Goal: Information Seeking & Learning: Learn about a topic

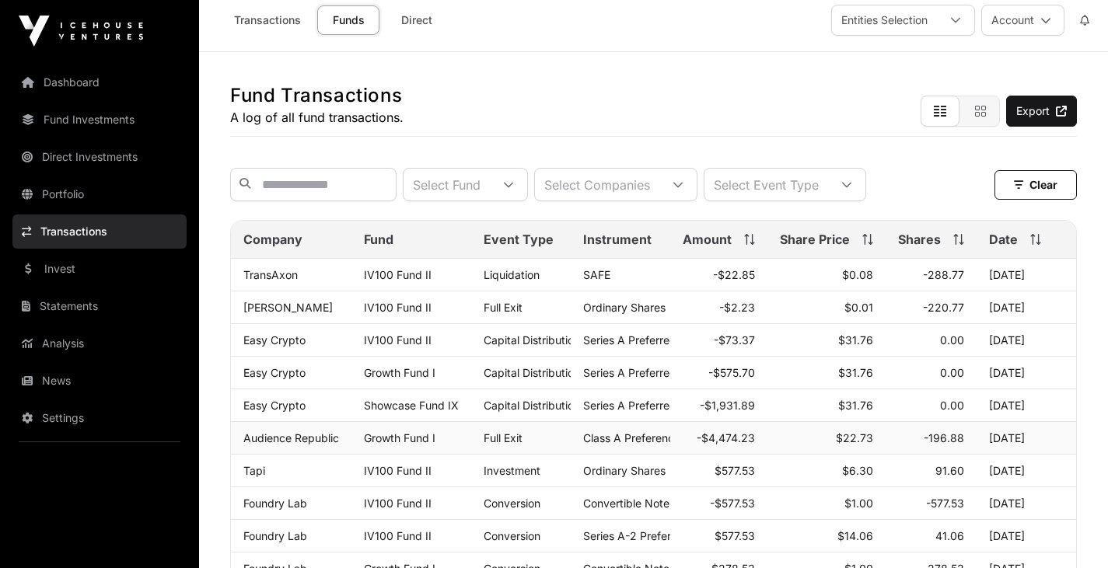
scroll to position [10, 0]
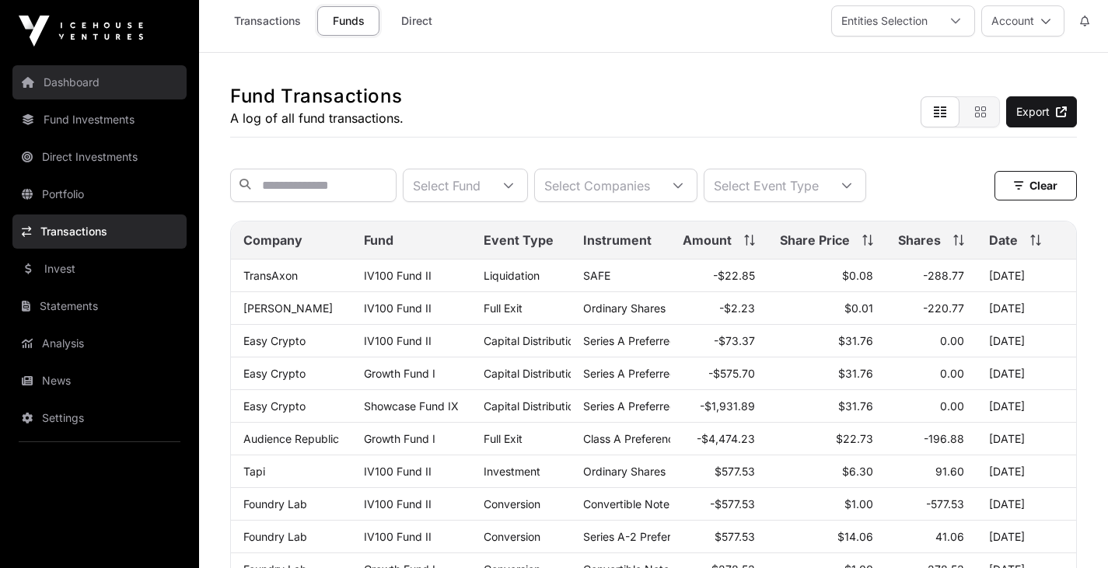
click at [74, 86] on link "Dashboard" at bounding box center [99, 82] width 174 height 34
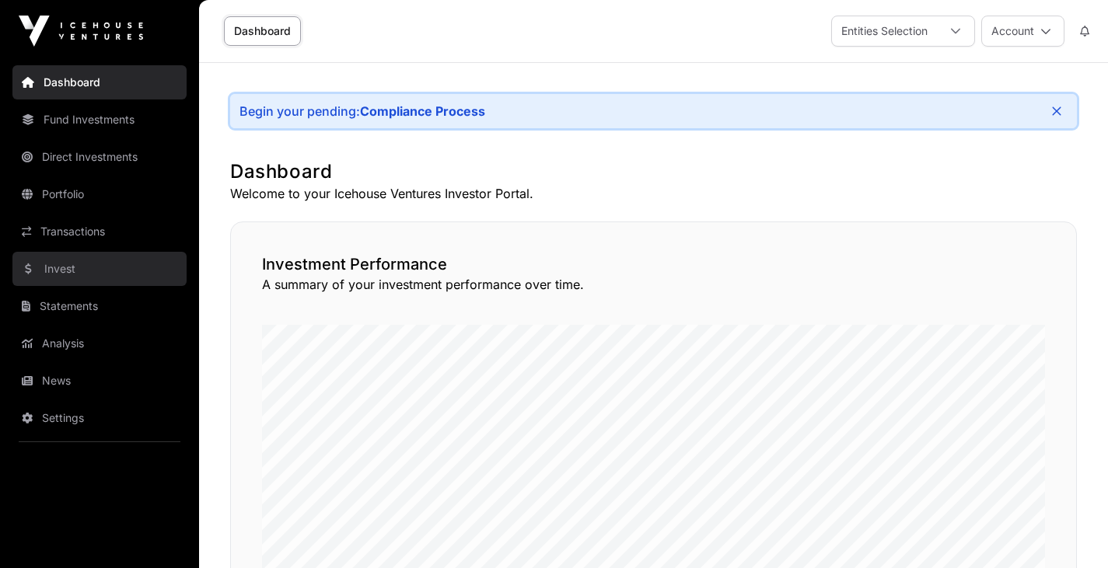
click at [64, 264] on link "Invest" at bounding box center [99, 269] width 174 height 34
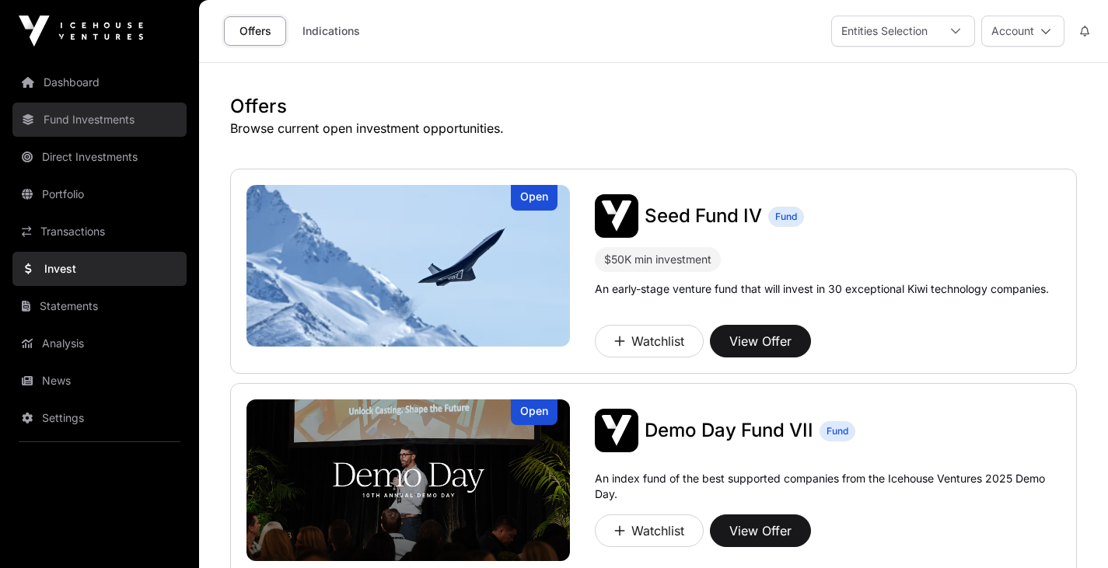
click at [96, 123] on link "Fund Investments" at bounding box center [99, 120] width 174 height 34
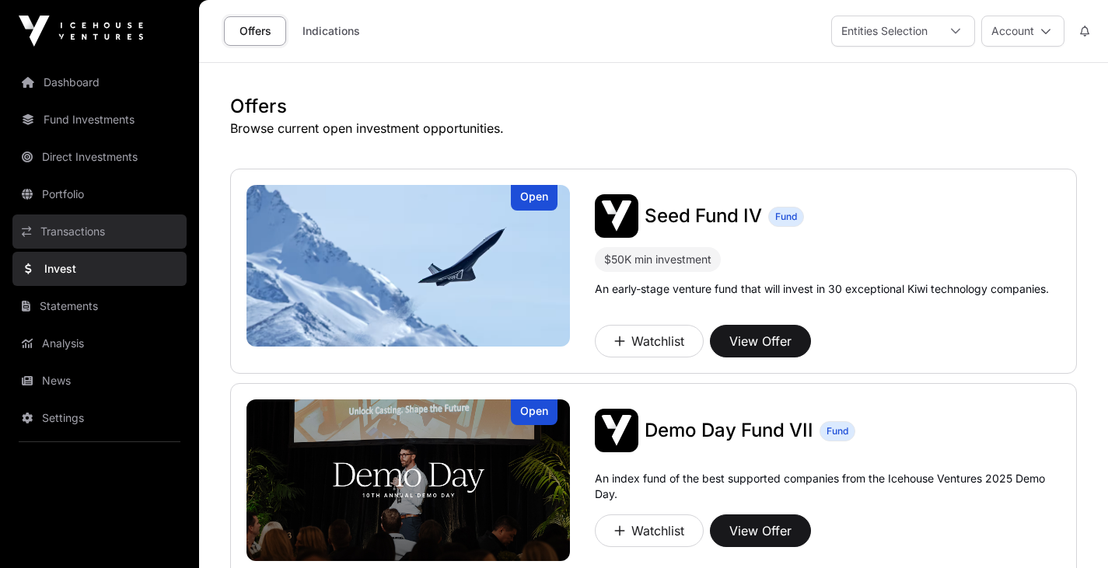
click at [72, 229] on link "Transactions" at bounding box center [99, 232] width 174 height 34
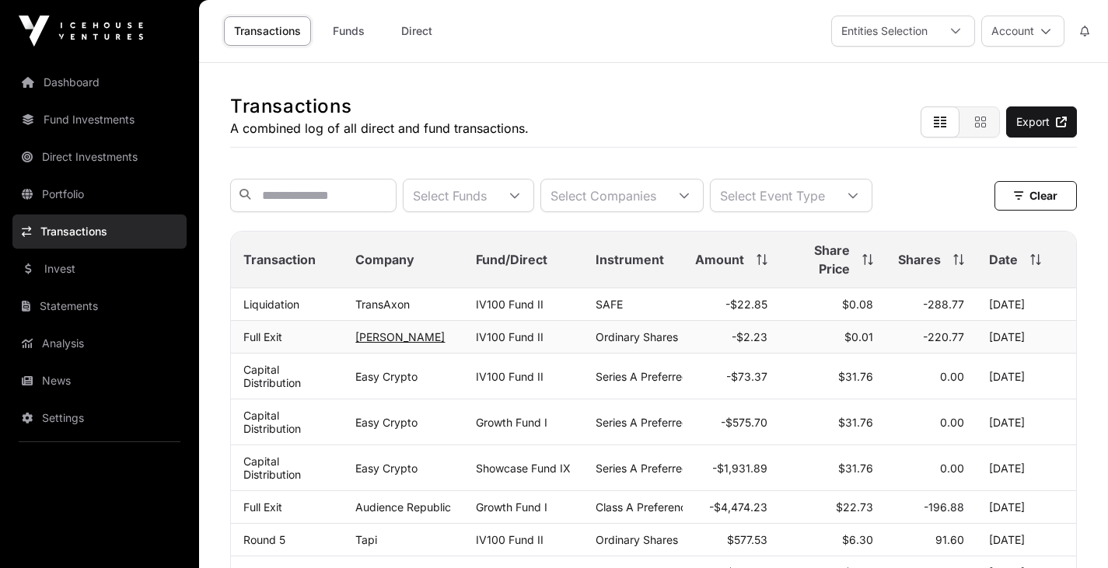
click at [379, 344] on link "[PERSON_NAME]" at bounding box center [399, 336] width 89 height 13
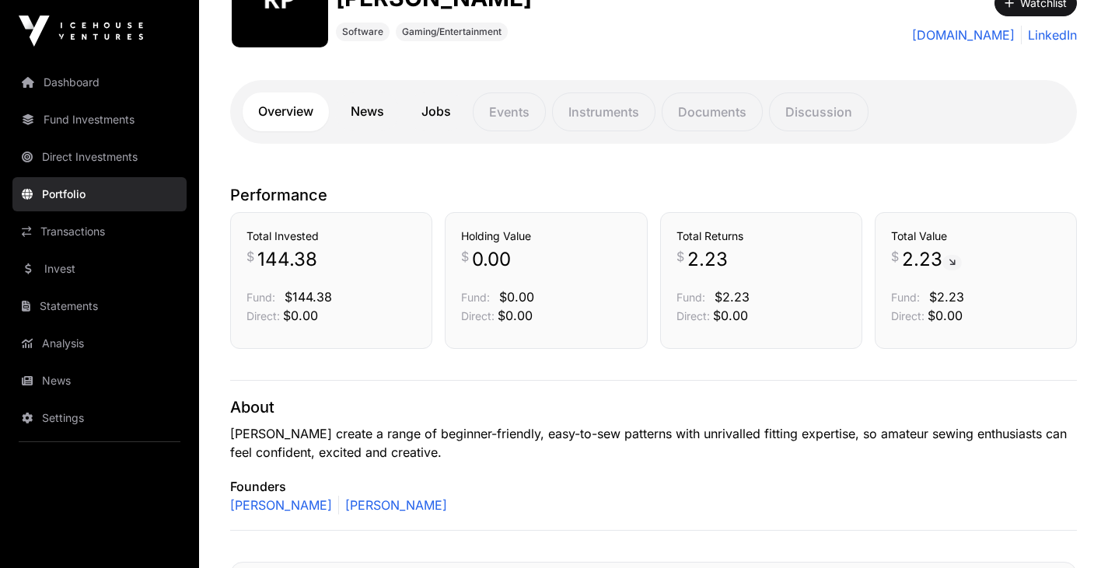
scroll to position [233, 0]
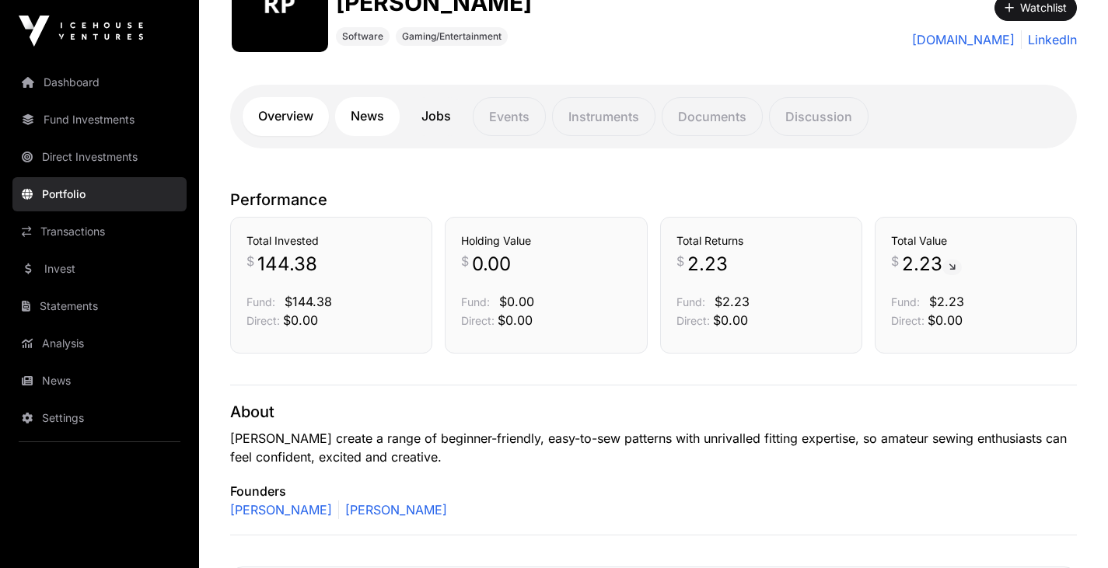
click at [377, 117] on link "News" at bounding box center [367, 116] width 65 height 39
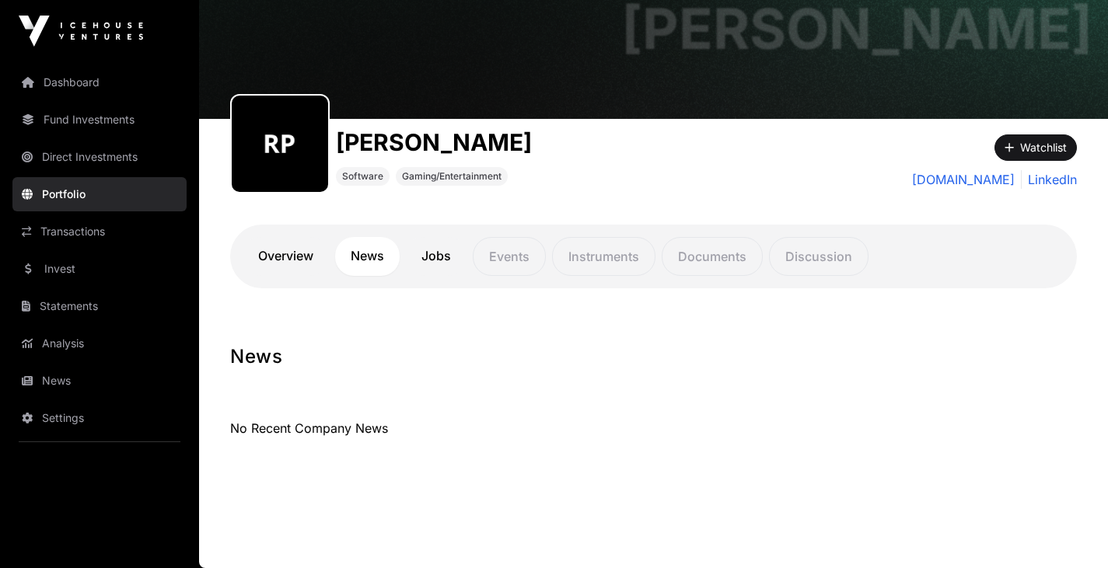
scroll to position [93, 0]
drag, startPoint x: 456, startPoint y: 265, endPoint x: 785, endPoint y: 330, distance: 335.1
click at [785, 330] on main "[PERSON_NAME] [PERSON_NAME] Software Gaming/Entertainment Watchlist [DOMAIN_NAM…" at bounding box center [653, 269] width 909 height 599
click at [292, 264] on link "Overview" at bounding box center [286, 256] width 86 height 39
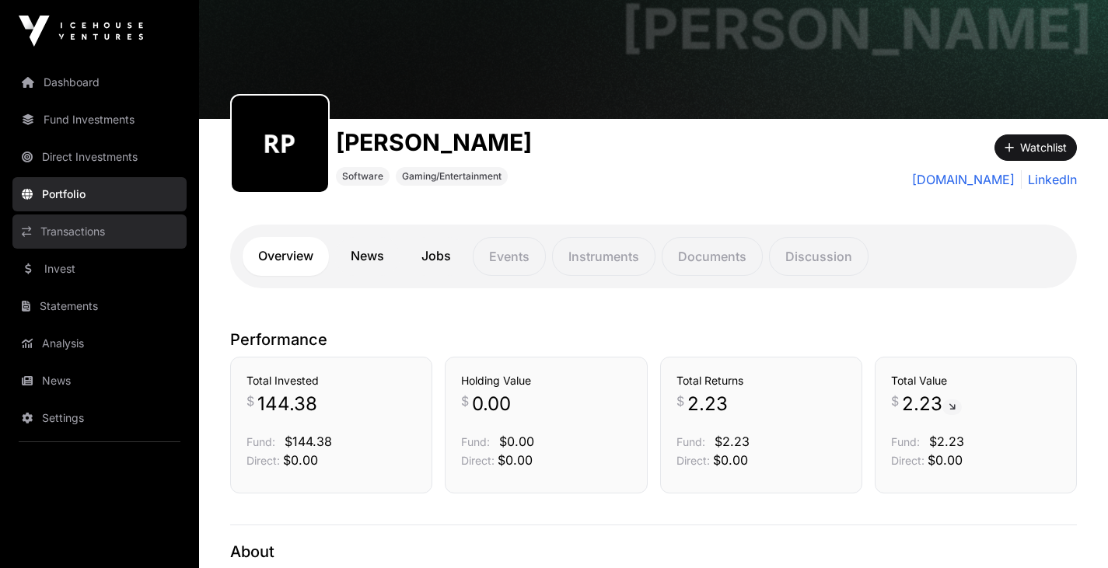
click at [79, 229] on link "Transactions" at bounding box center [99, 232] width 174 height 34
click at [69, 226] on link "Transactions" at bounding box center [99, 232] width 174 height 34
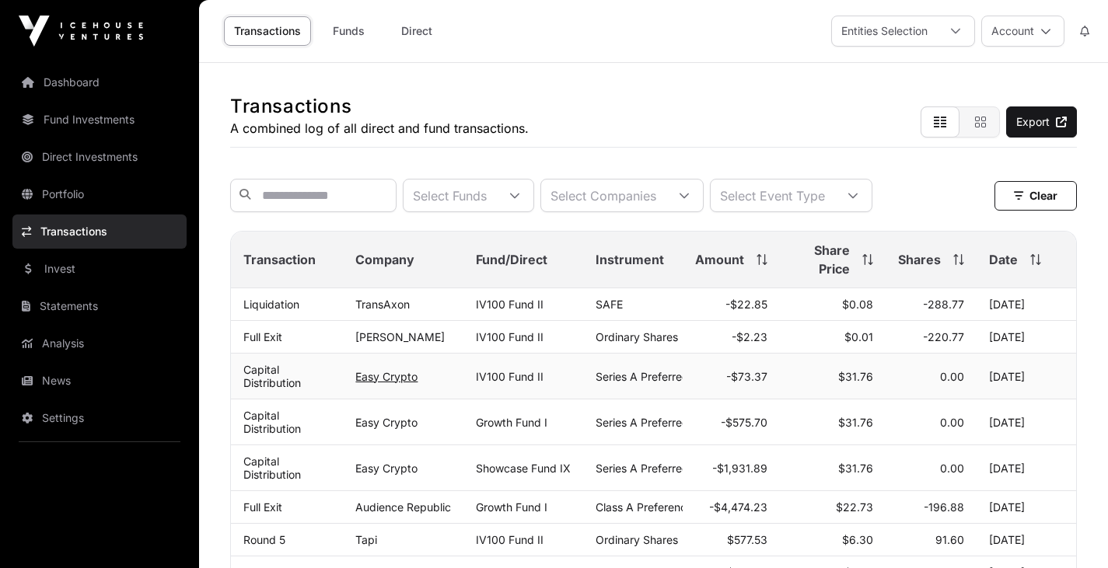
click at [384, 383] on link "Easy Crypto" at bounding box center [386, 376] width 62 height 13
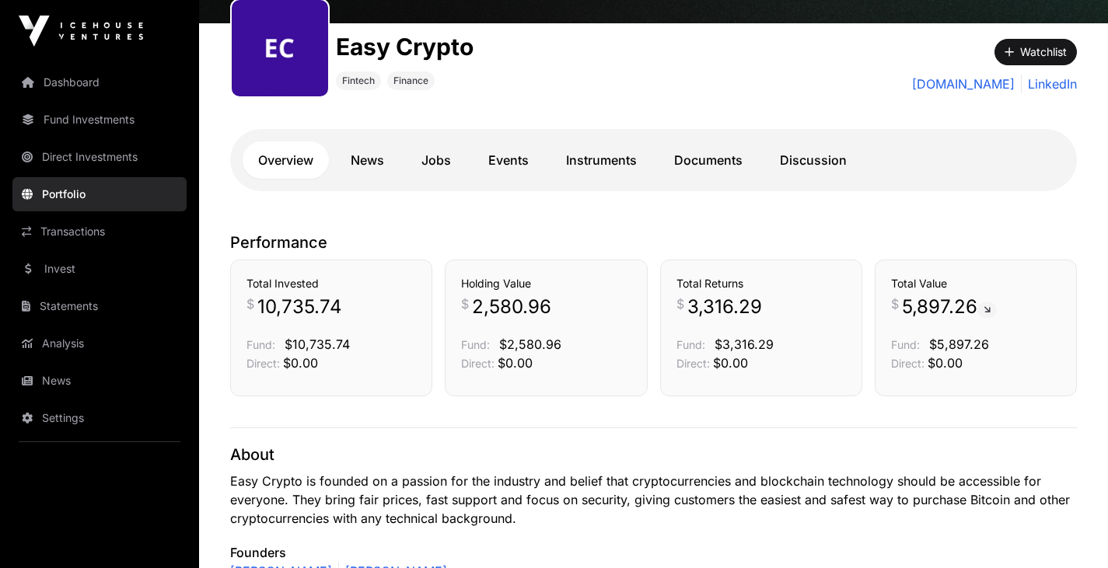
scroll to position [159, 0]
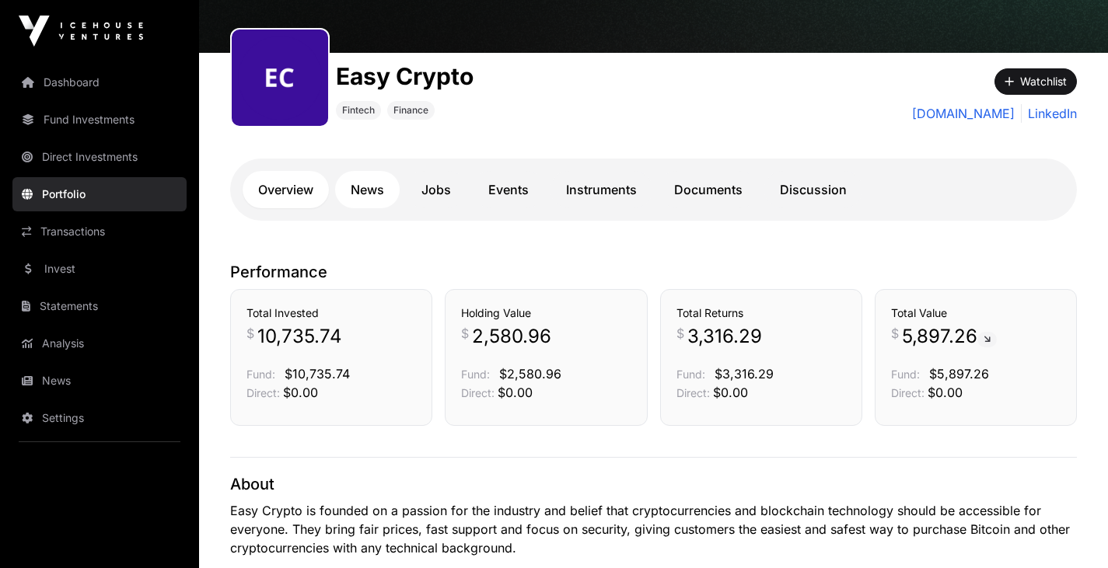
click at [376, 187] on link "News" at bounding box center [367, 189] width 65 height 37
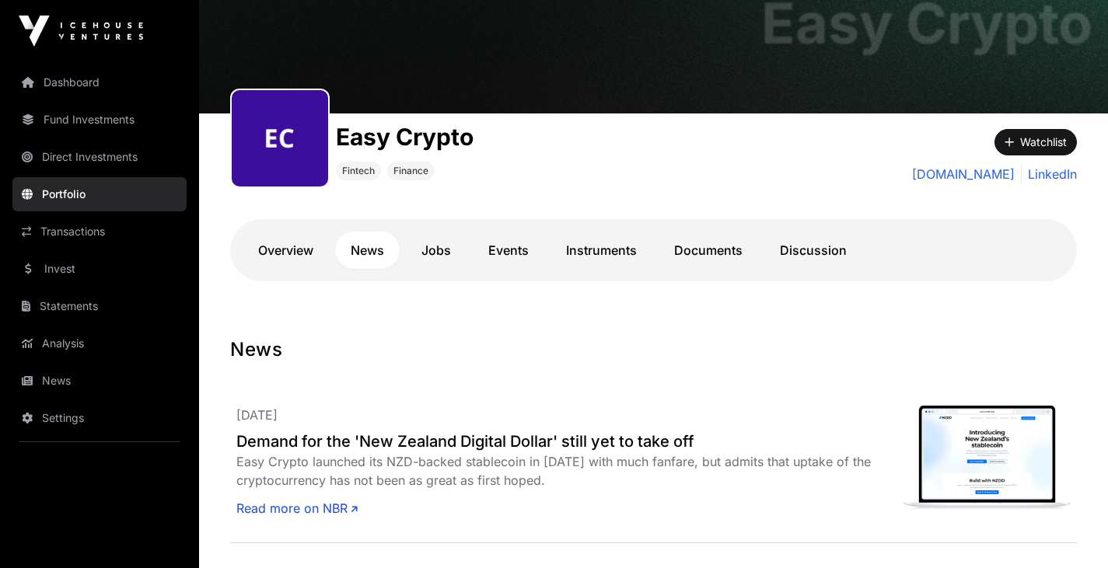
scroll to position [98, 0]
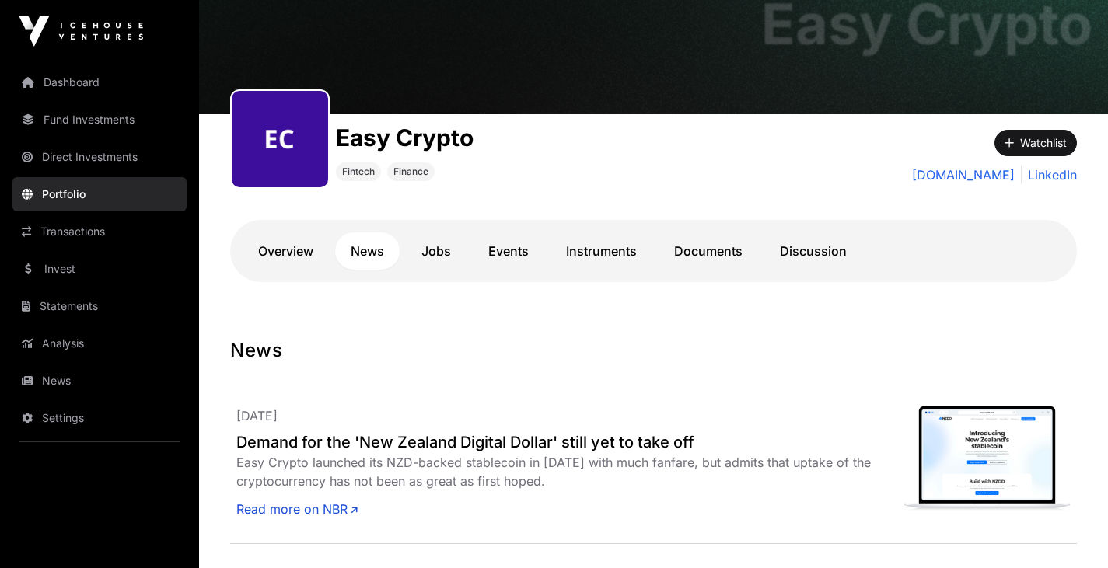
click at [376, 187] on div "Easy Crypto Fintech Finance" at bounding box center [405, 156] width 138 height 65
click at [616, 245] on link "Instruments" at bounding box center [601, 250] width 102 height 37
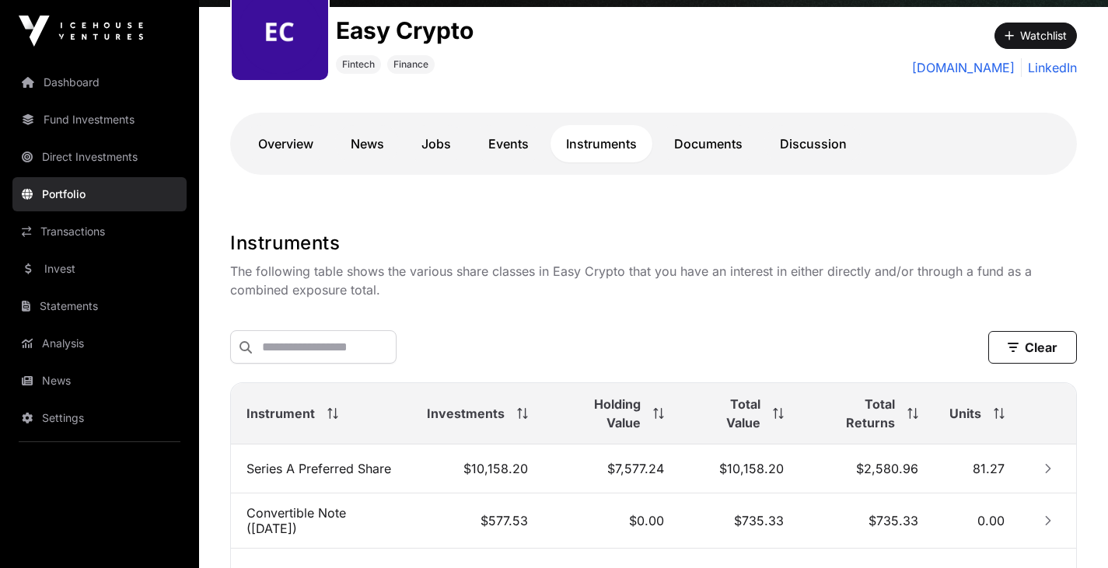
scroll to position [204, 0]
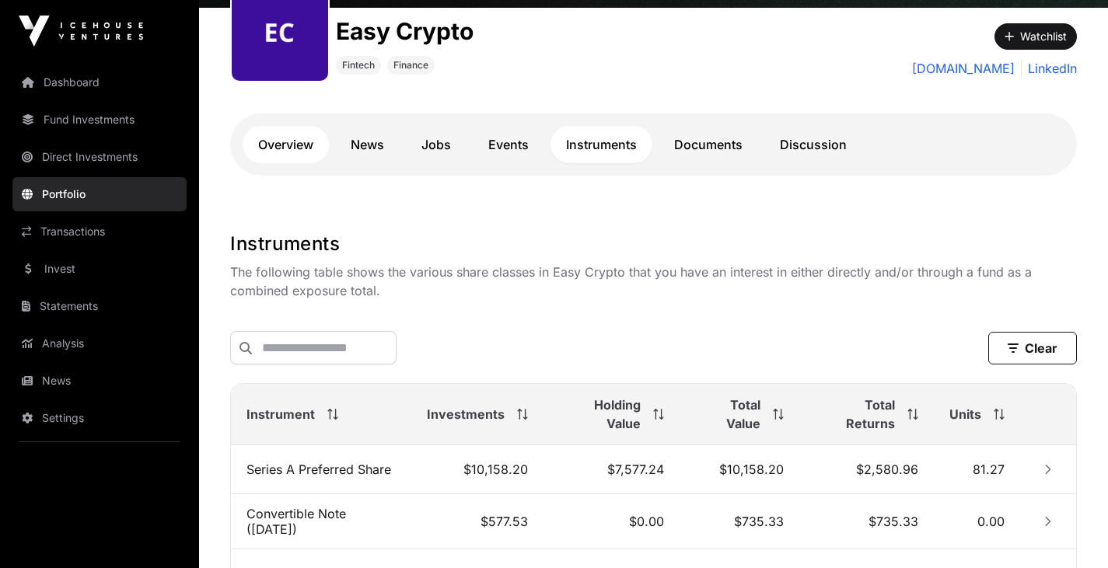
click at [287, 145] on link "Overview" at bounding box center [286, 144] width 86 height 37
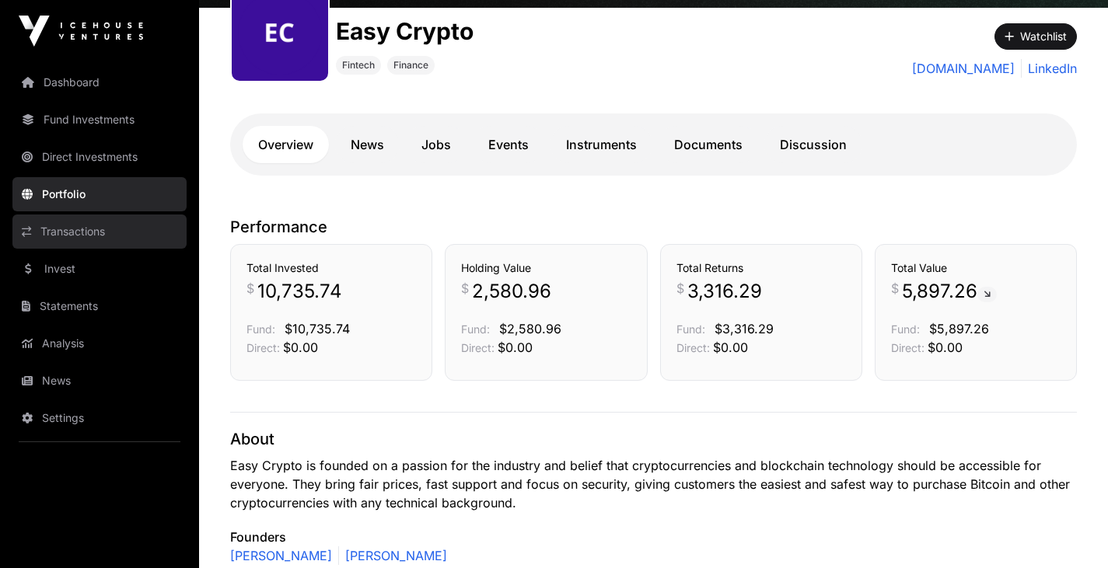
click at [95, 230] on link "Transactions" at bounding box center [99, 232] width 174 height 34
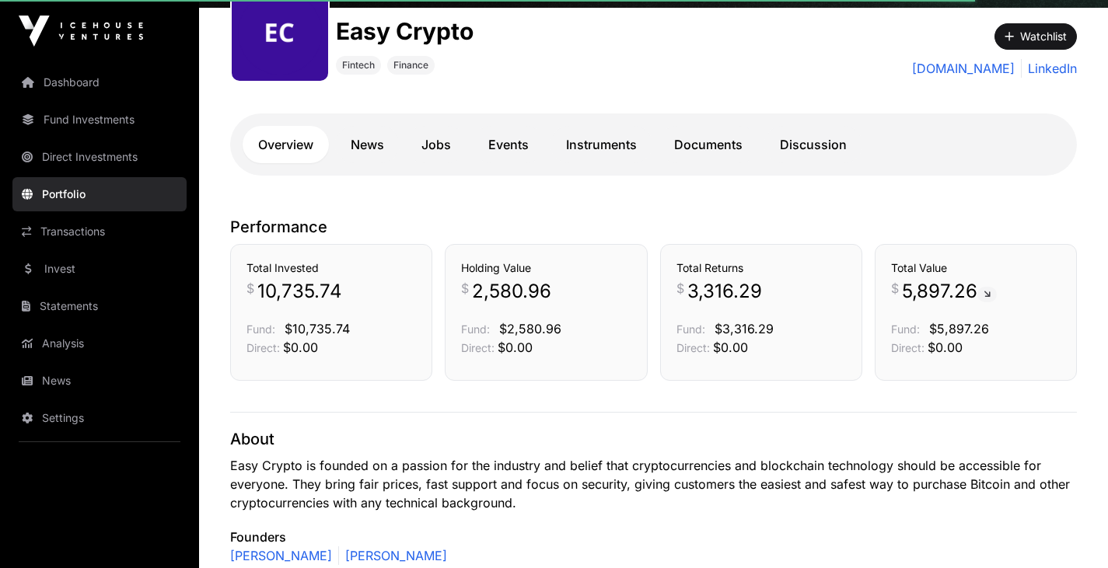
click at [990, 293] on icon at bounding box center [986, 294] width 7 height 9
click at [957, 292] on span "5,897.26" at bounding box center [949, 291] width 95 height 25
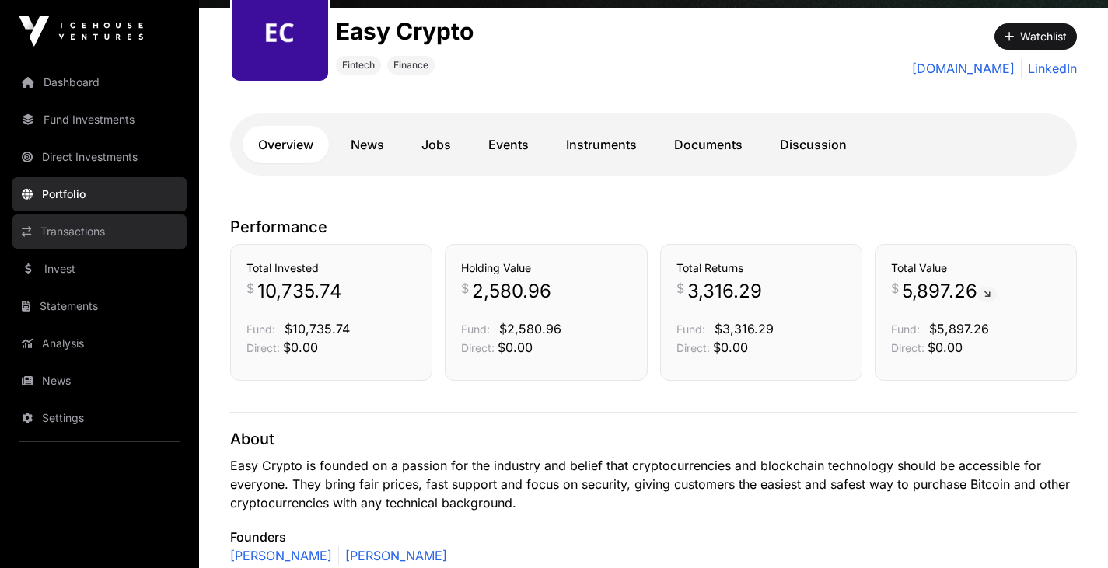
click at [81, 225] on link "Transactions" at bounding box center [99, 232] width 174 height 34
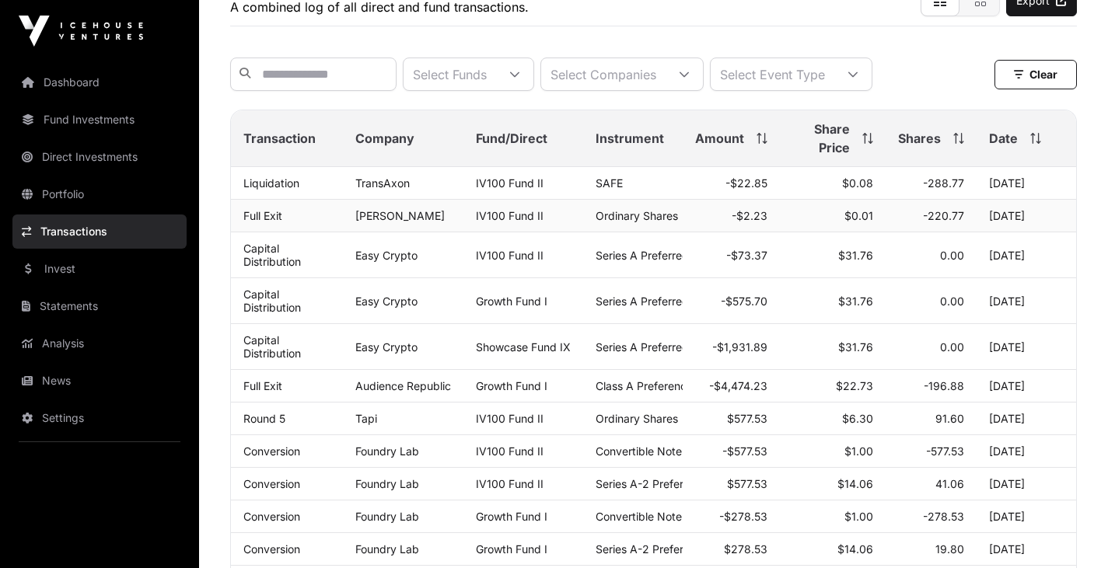
scroll to position [148, 0]
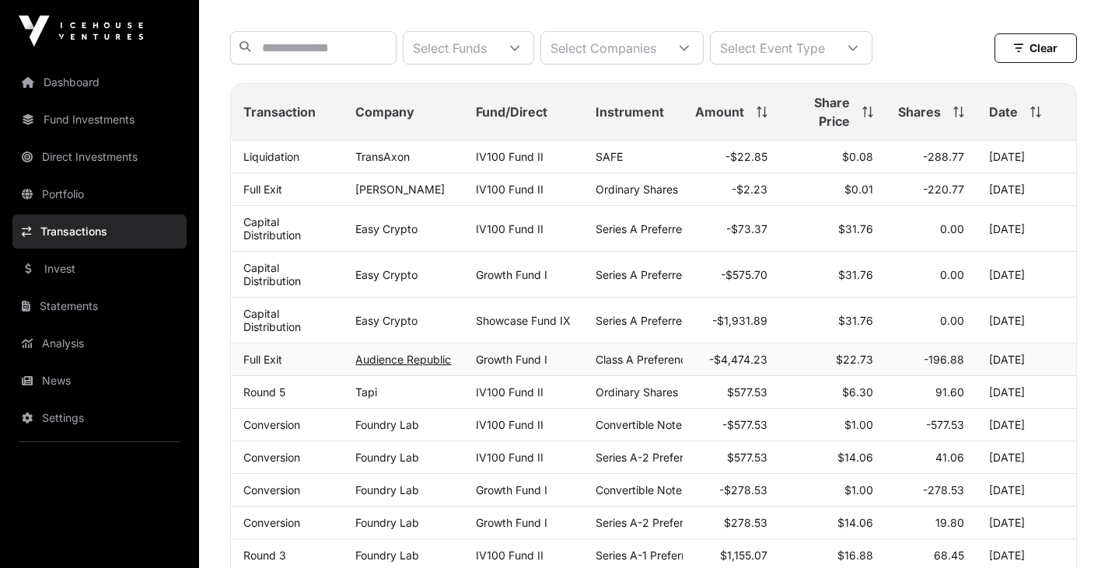
click at [407, 366] on link "Audience Republic" at bounding box center [403, 359] width 96 height 13
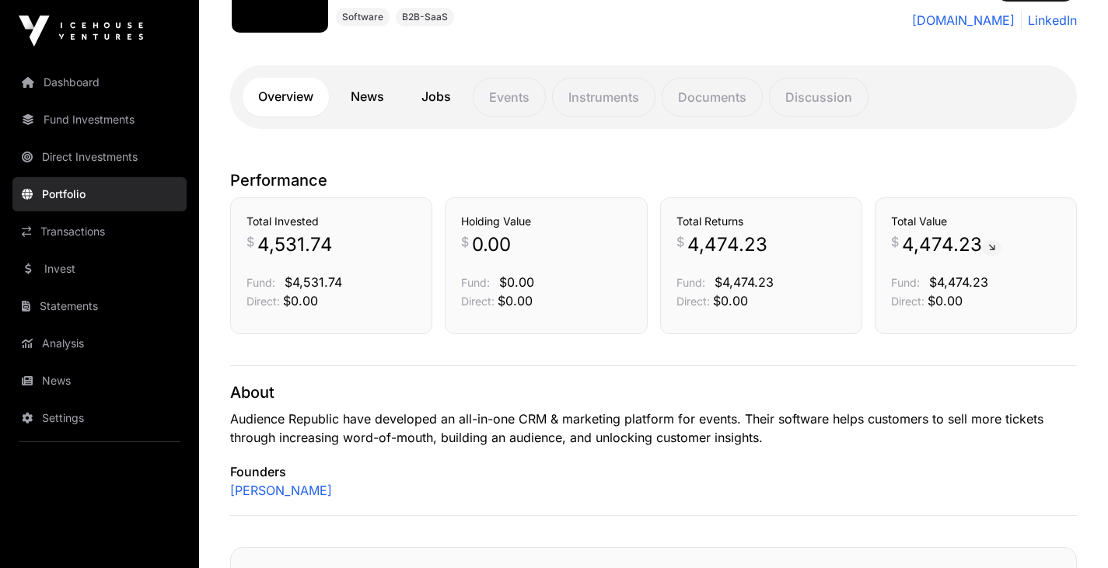
scroll to position [252, 0]
click at [379, 99] on link "News" at bounding box center [367, 98] width 65 height 39
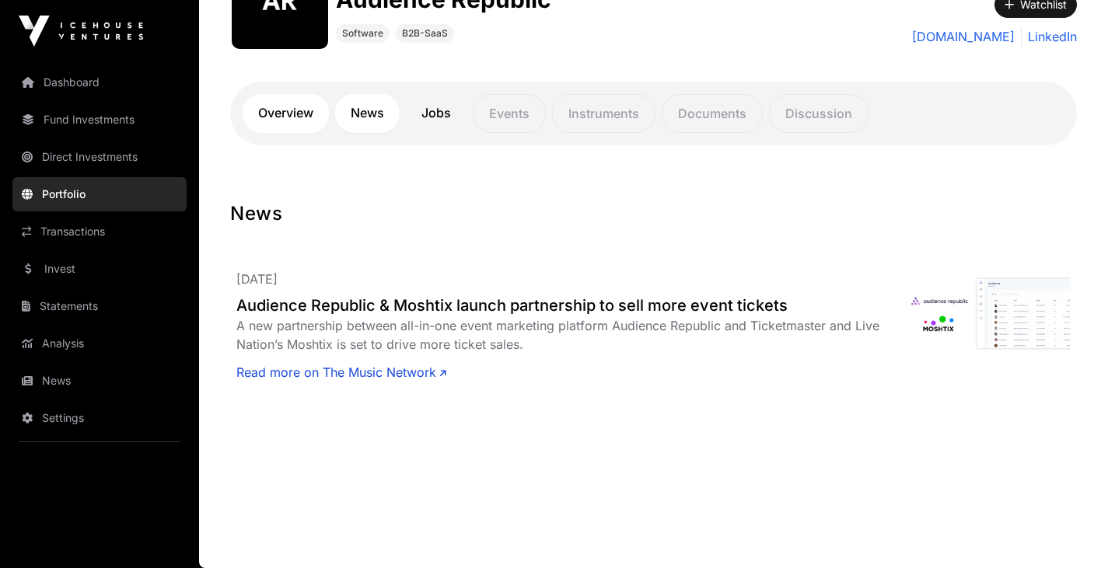
click at [288, 110] on link "Overview" at bounding box center [286, 113] width 86 height 39
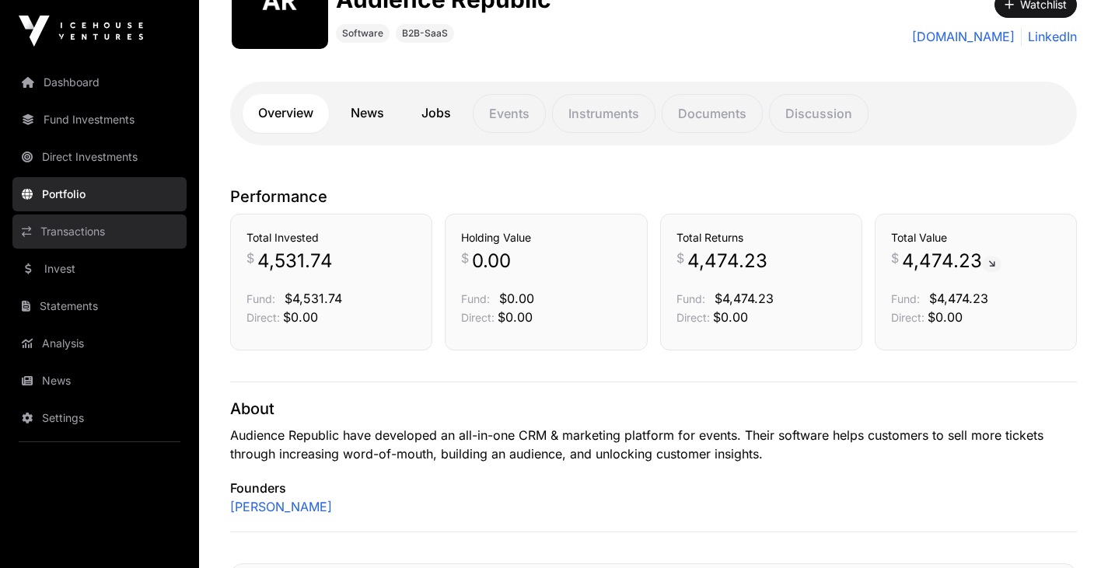
click at [92, 222] on link "Transactions" at bounding box center [99, 232] width 174 height 34
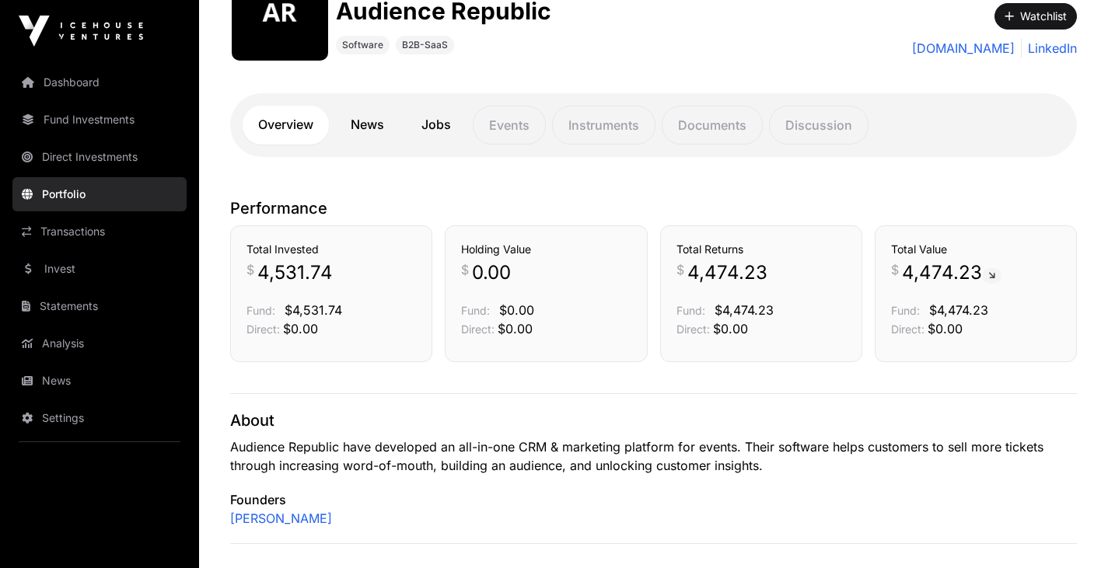
scroll to position [234, 0]
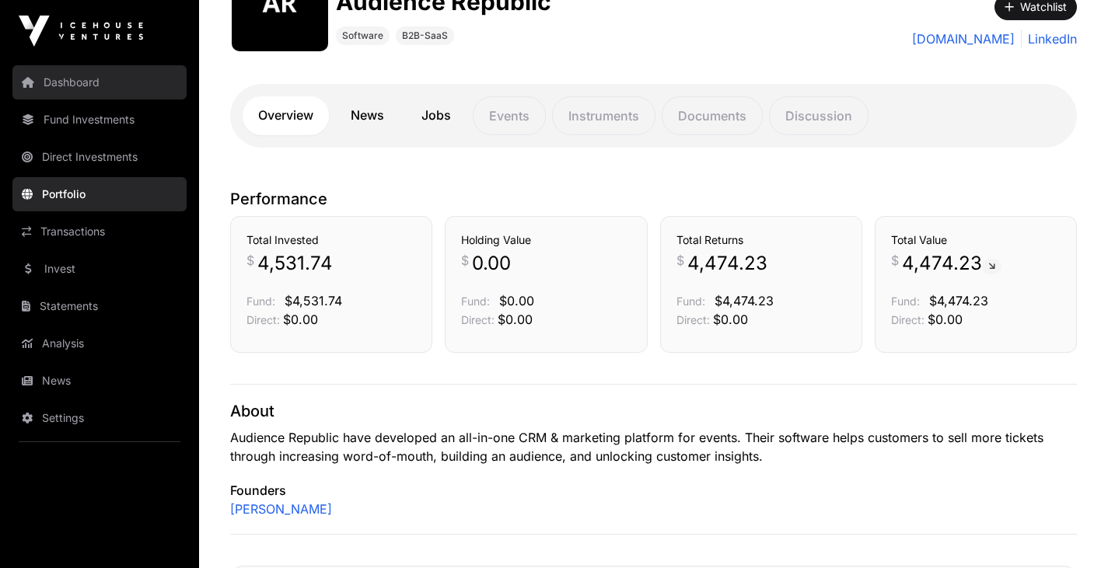
click at [93, 86] on link "Dashboard" at bounding box center [99, 82] width 174 height 34
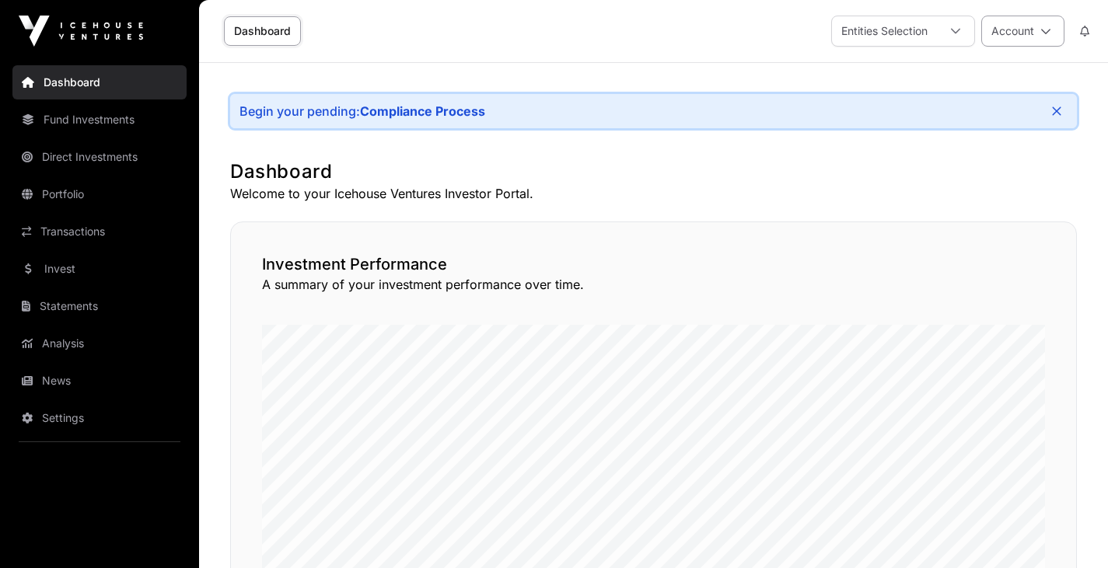
click at [1039, 37] on button "Account" at bounding box center [1022, 31] width 83 height 31
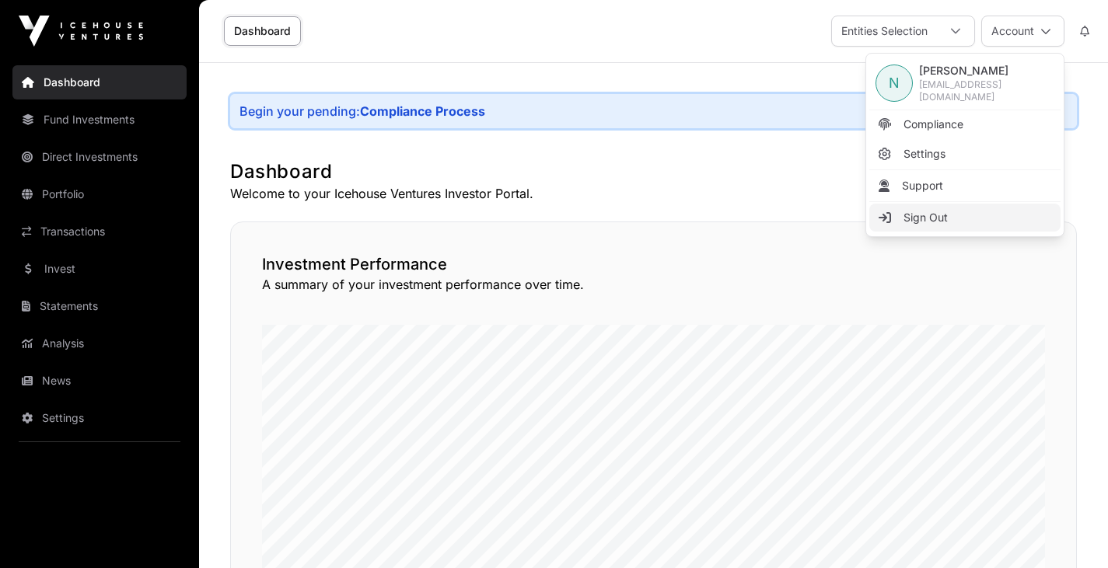
click at [948, 211] on link "Sign Out" at bounding box center [964, 218] width 191 height 28
